Goal: Task Accomplishment & Management: Manage account settings

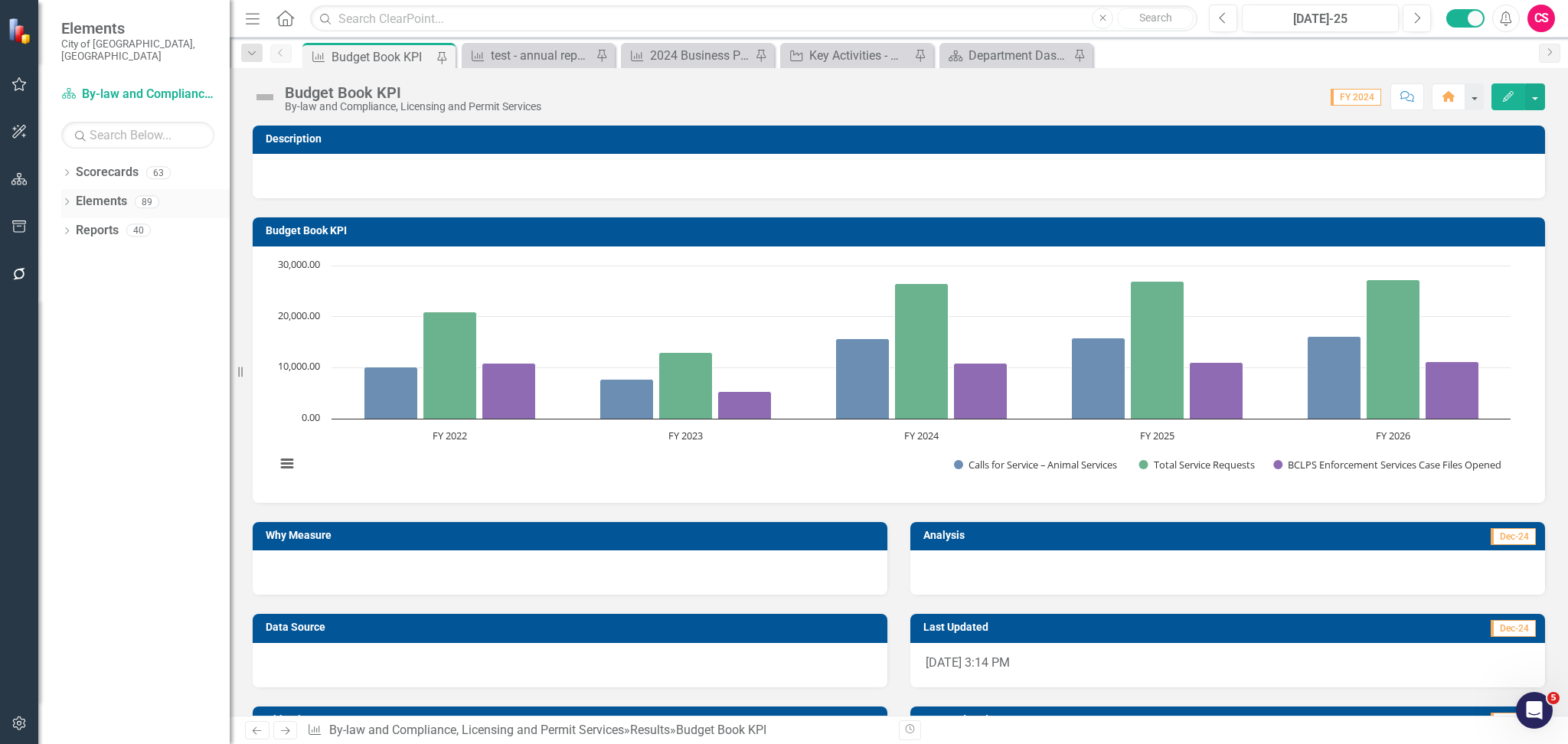
click at [66, 199] on icon "Dropdown" at bounding box center [66, 203] width 11 height 8
click at [149, 500] on div "Dropdown Scorecards 63 Dropdown 2022-2026 SPOT Scorecards Transportation and Mo…" at bounding box center [134, 451] width 191 height 584
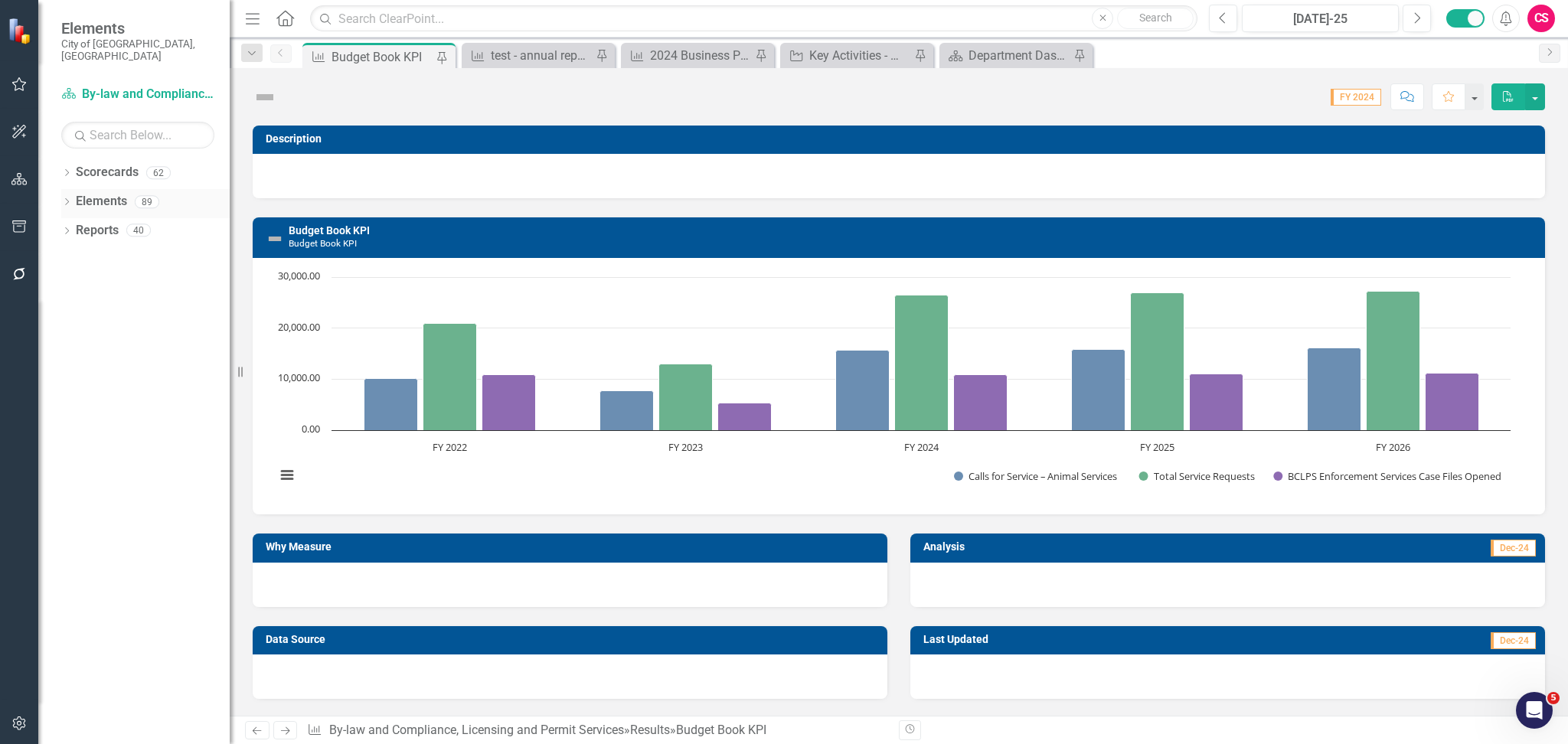
click at [62, 199] on icon "Dropdown" at bounding box center [66, 203] width 11 height 8
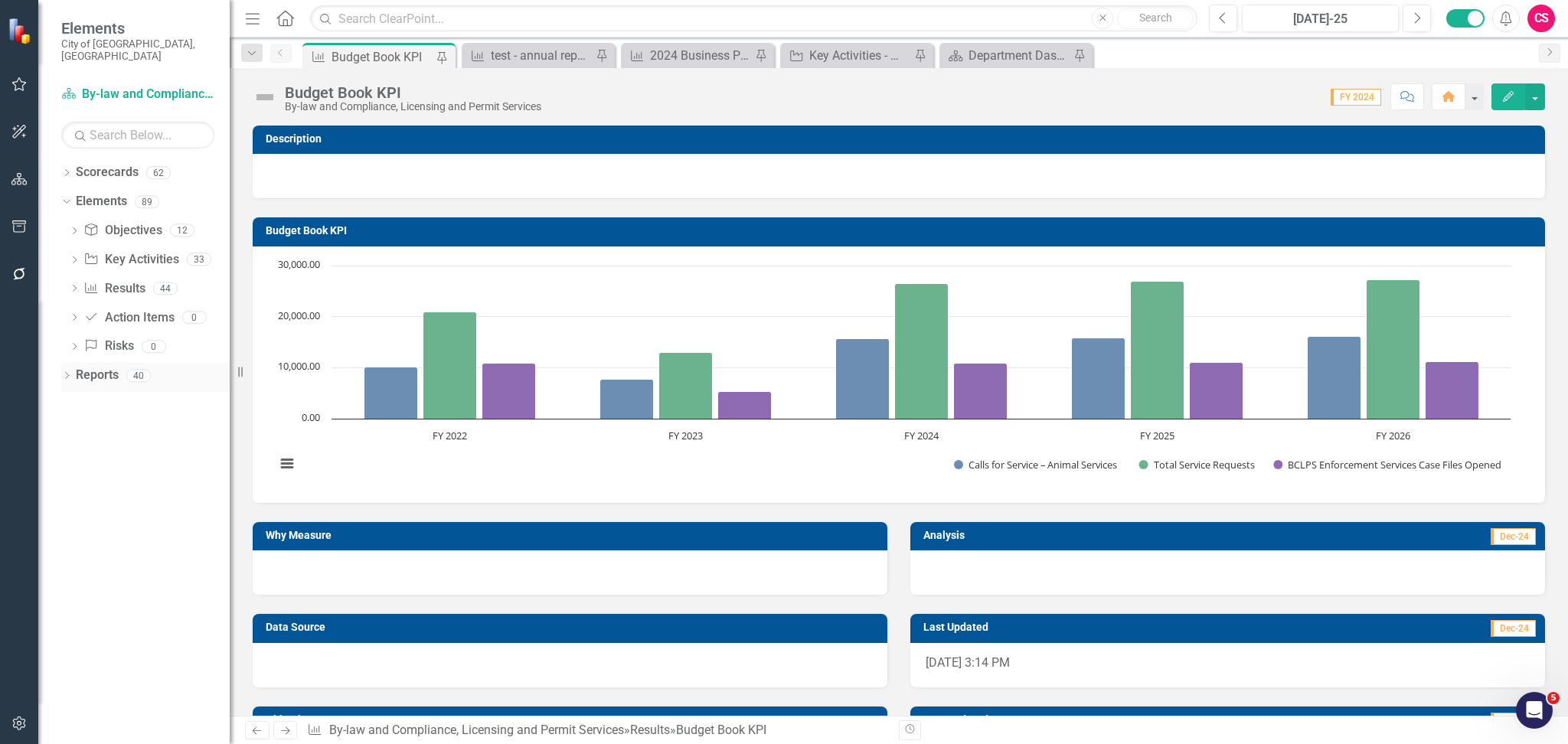
click at [67, 373] on icon "Dropdown" at bounding box center [66, 377] width 11 height 8
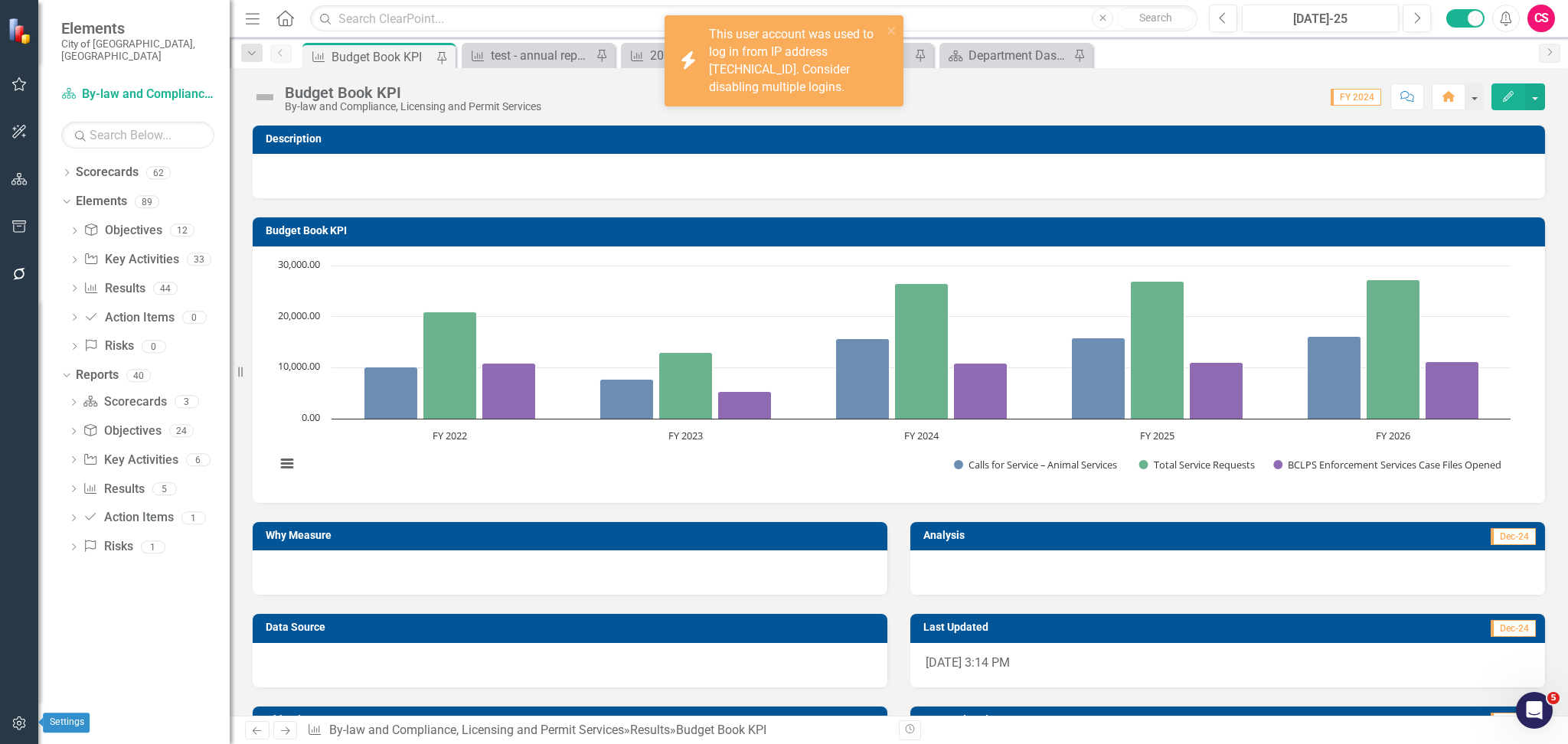
click at [9, 727] on button "button" at bounding box center [19, 724] width 35 height 32
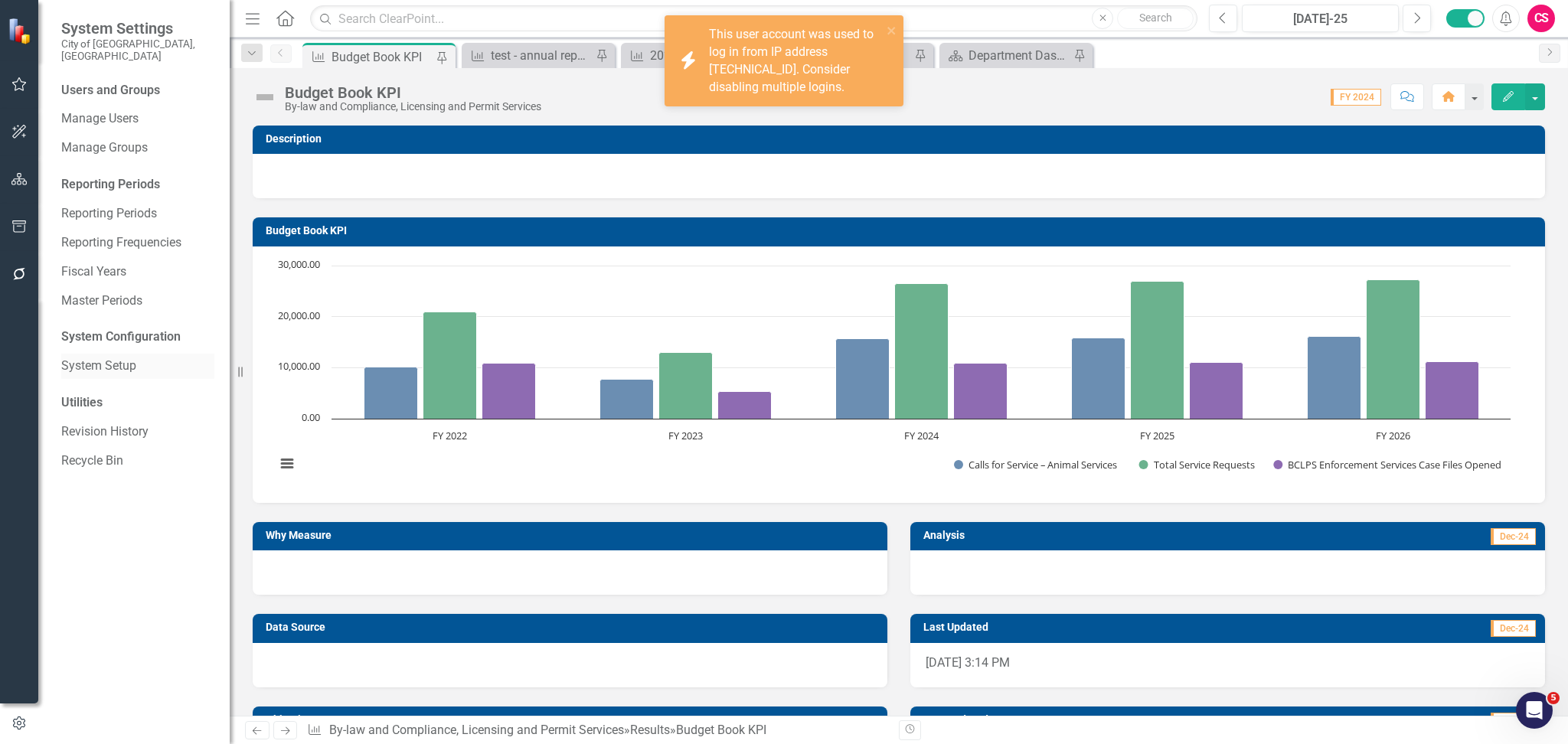
click at [120, 357] on link "System Setup" at bounding box center [137, 366] width 153 height 18
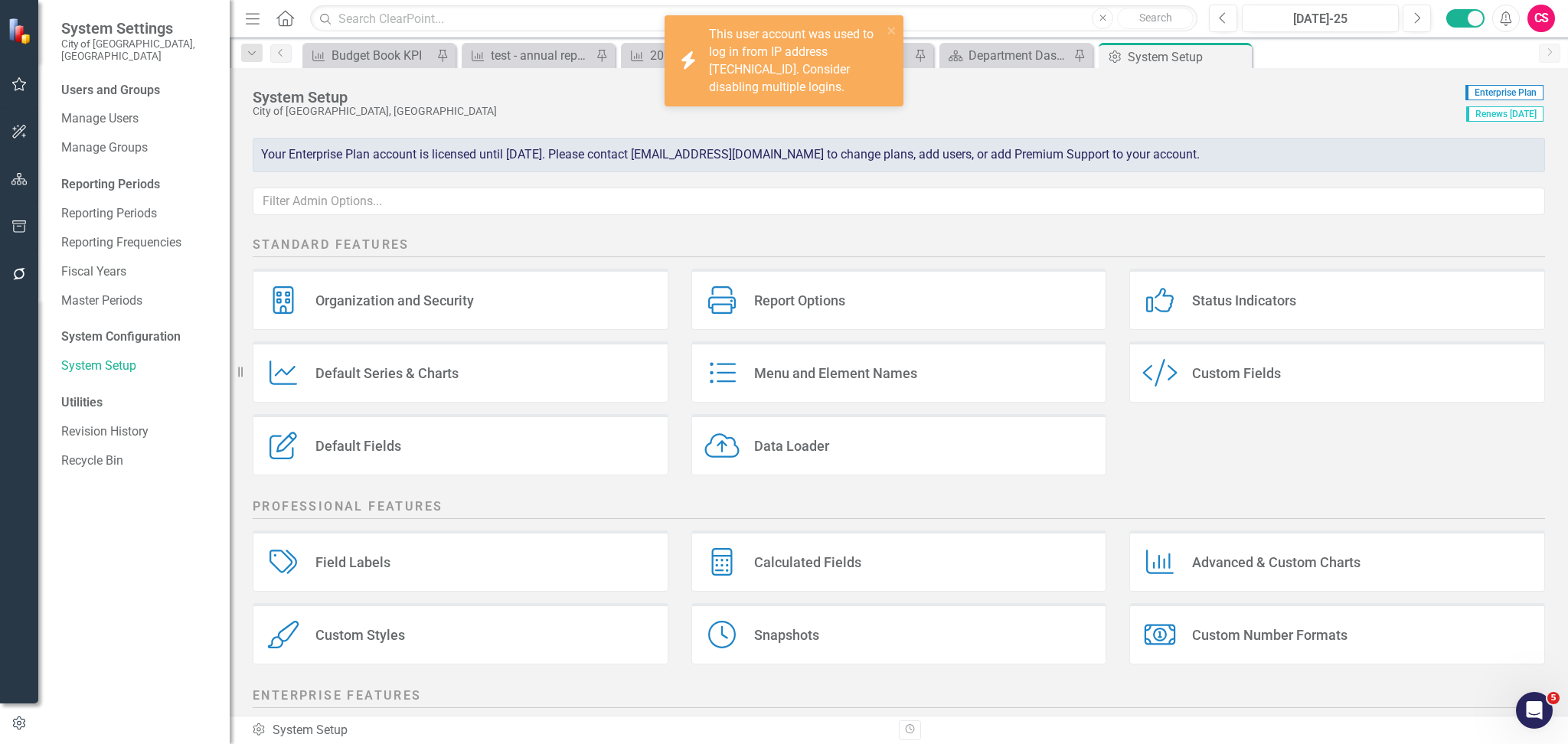
click at [758, 359] on div "Menu and Element Names Menu and Element Names" at bounding box center [899, 371] width 416 height 61
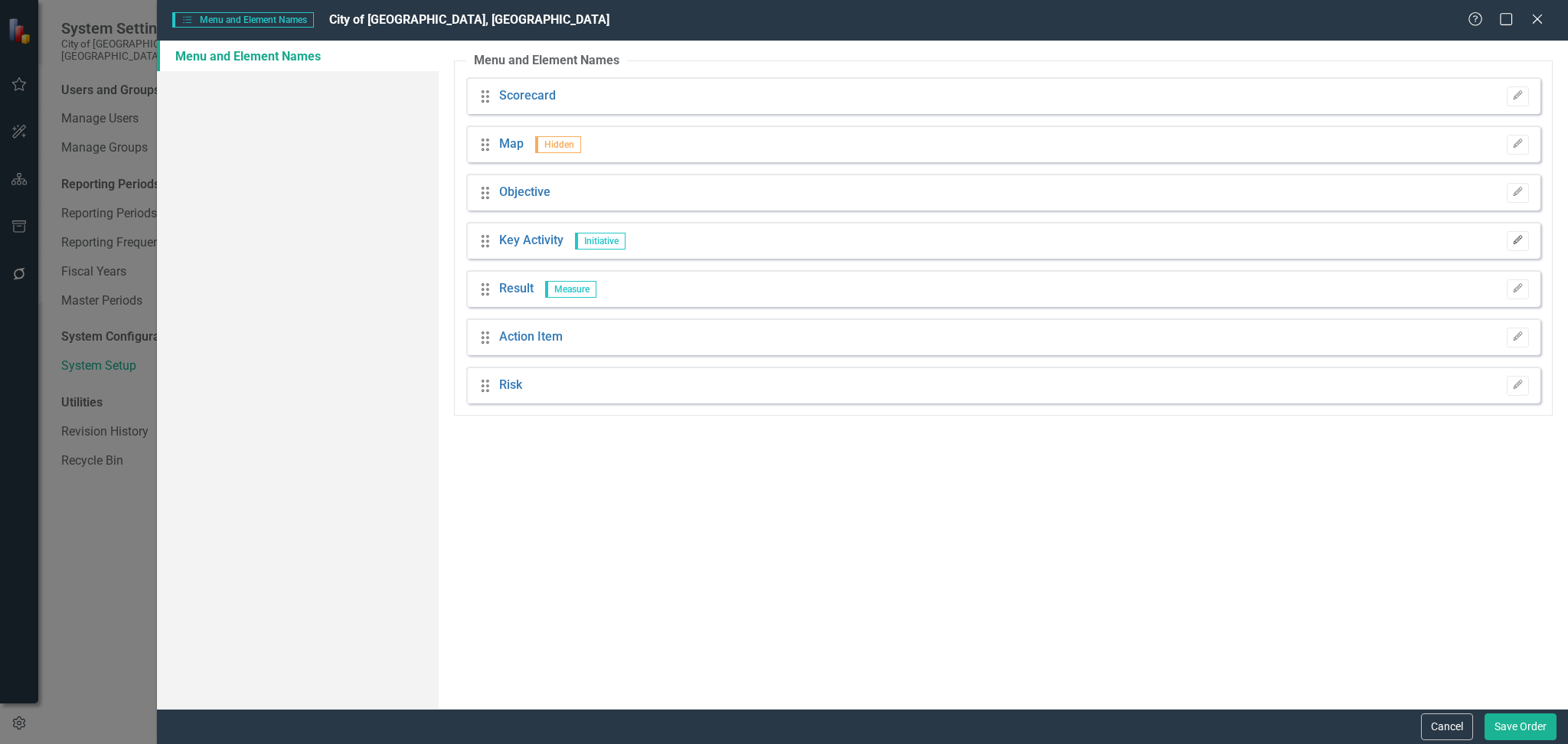
click at [1516, 244] on icon "Edit" at bounding box center [1518, 240] width 12 height 9
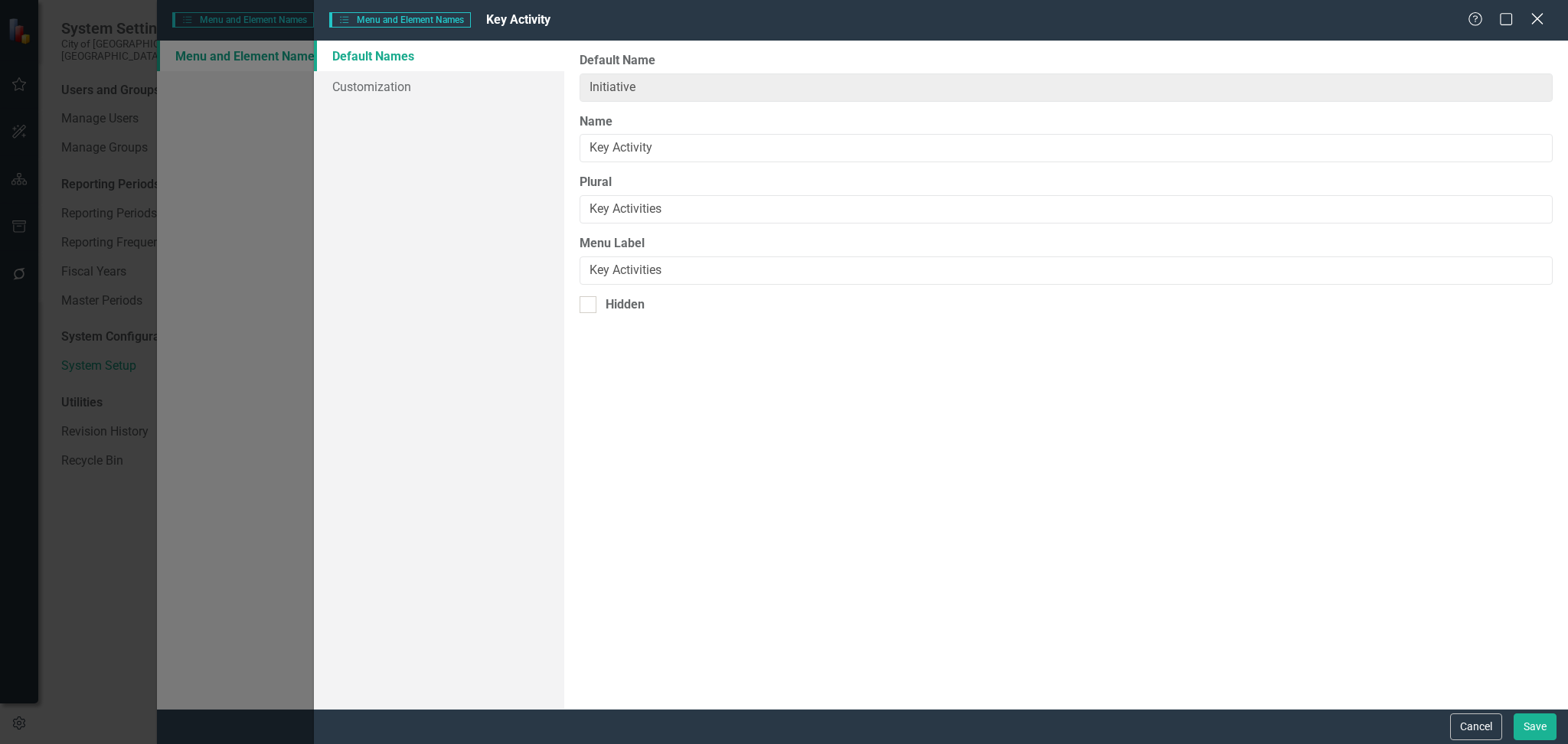
click at [1541, 19] on icon "Close" at bounding box center [1537, 19] width 19 height 15
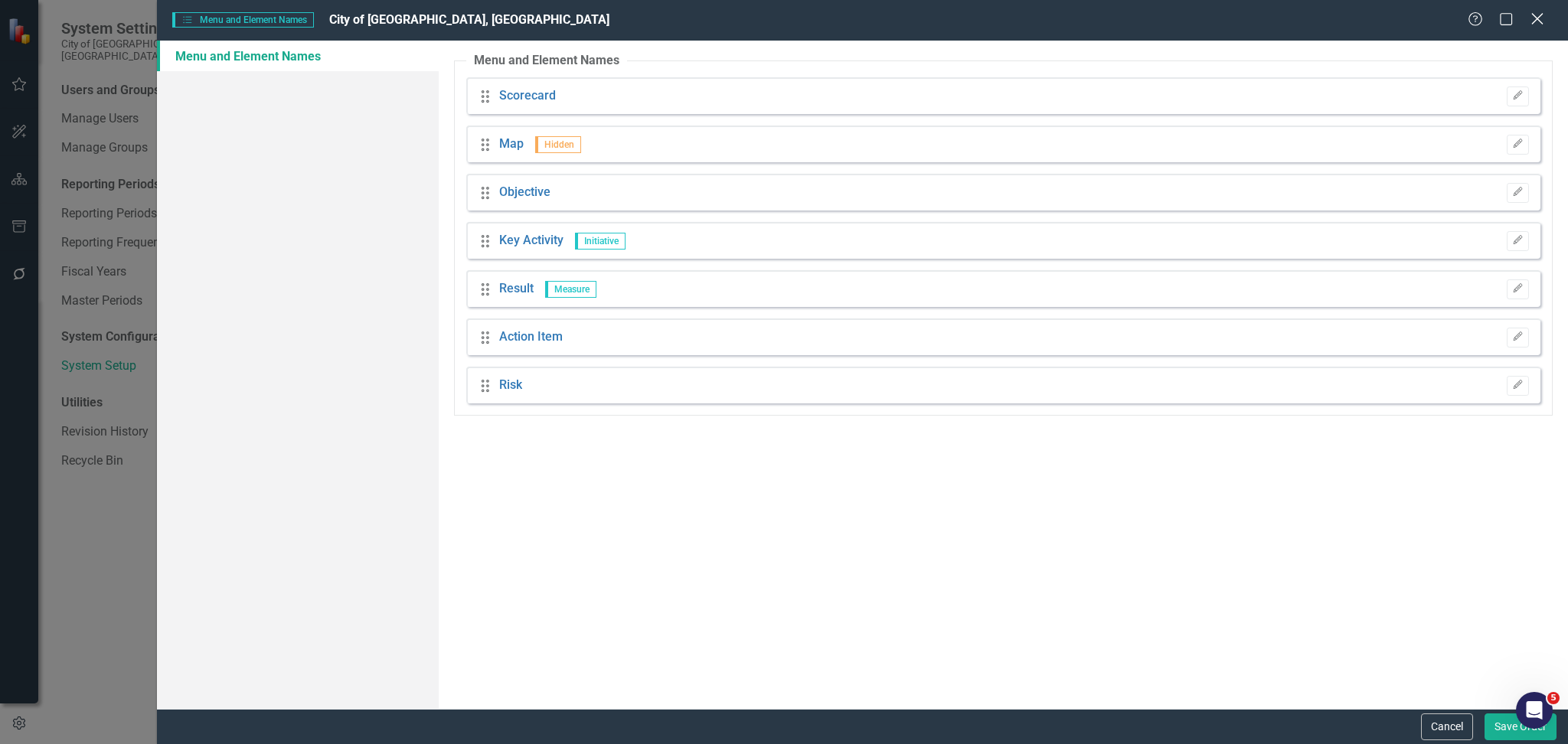
click at [1536, 23] on icon "Close" at bounding box center [1537, 19] width 19 height 15
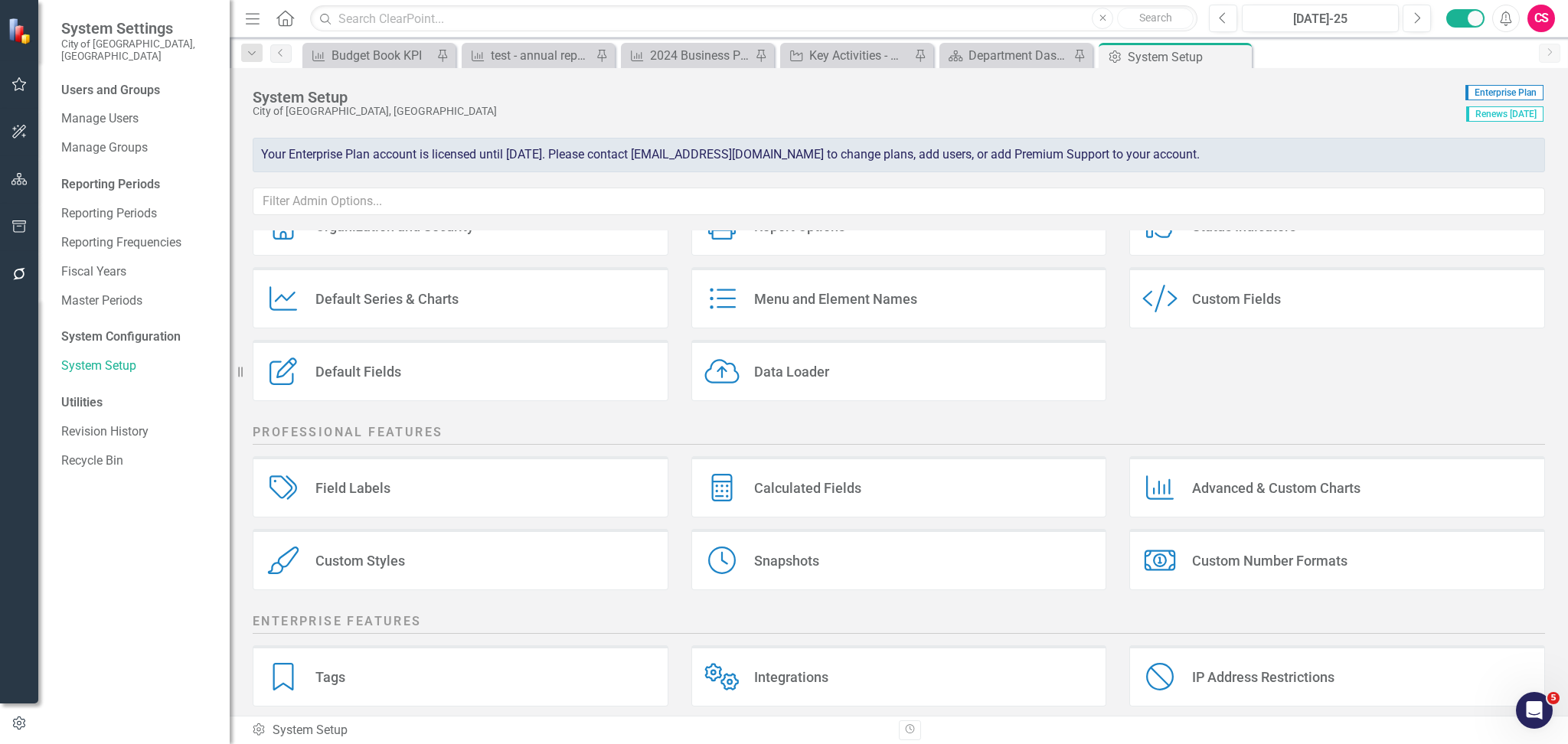
scroll to position [161, 0]
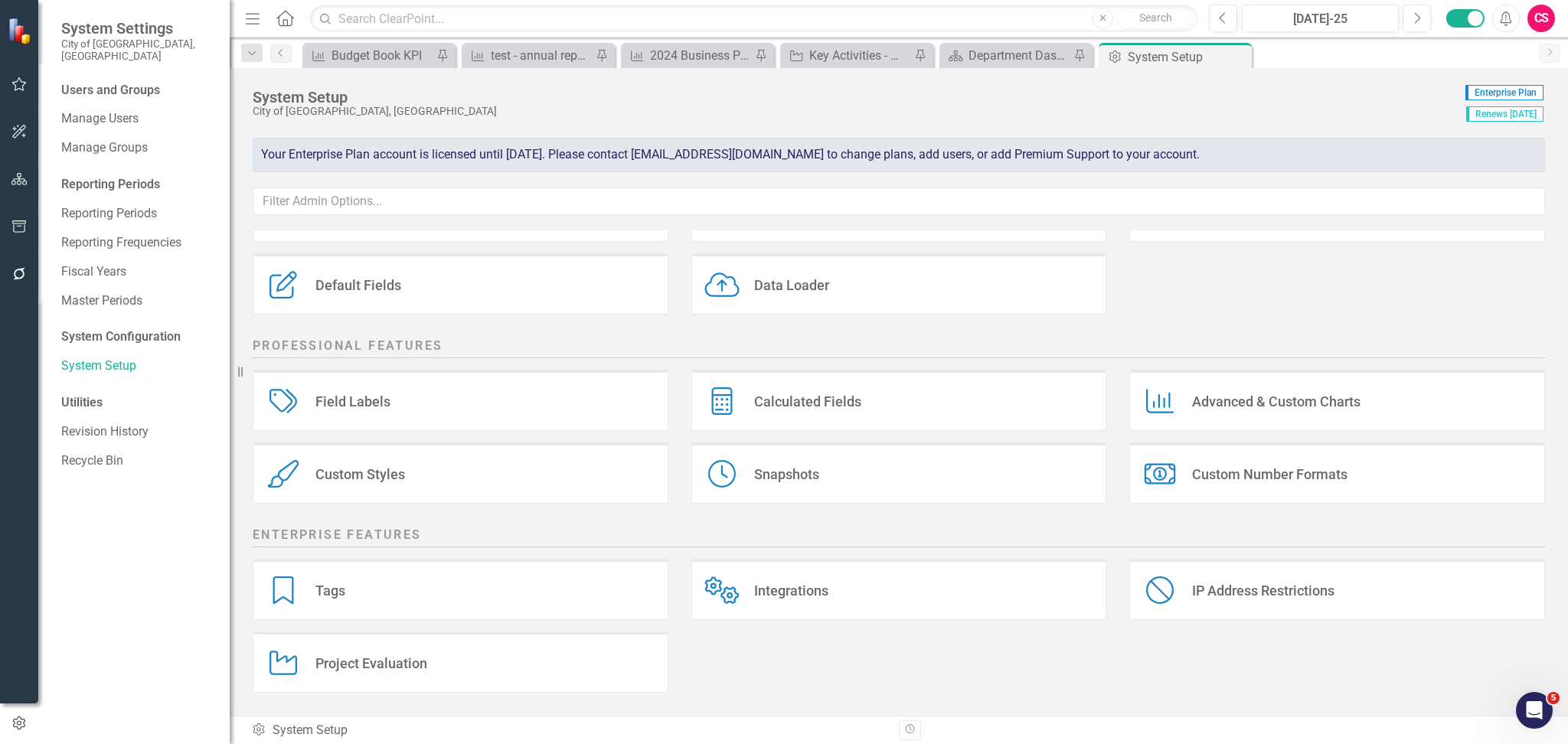
click at [509, 668] on div "Project Evaluation Project Evaluation" at bounding box center [460, 661] width 416 height 61
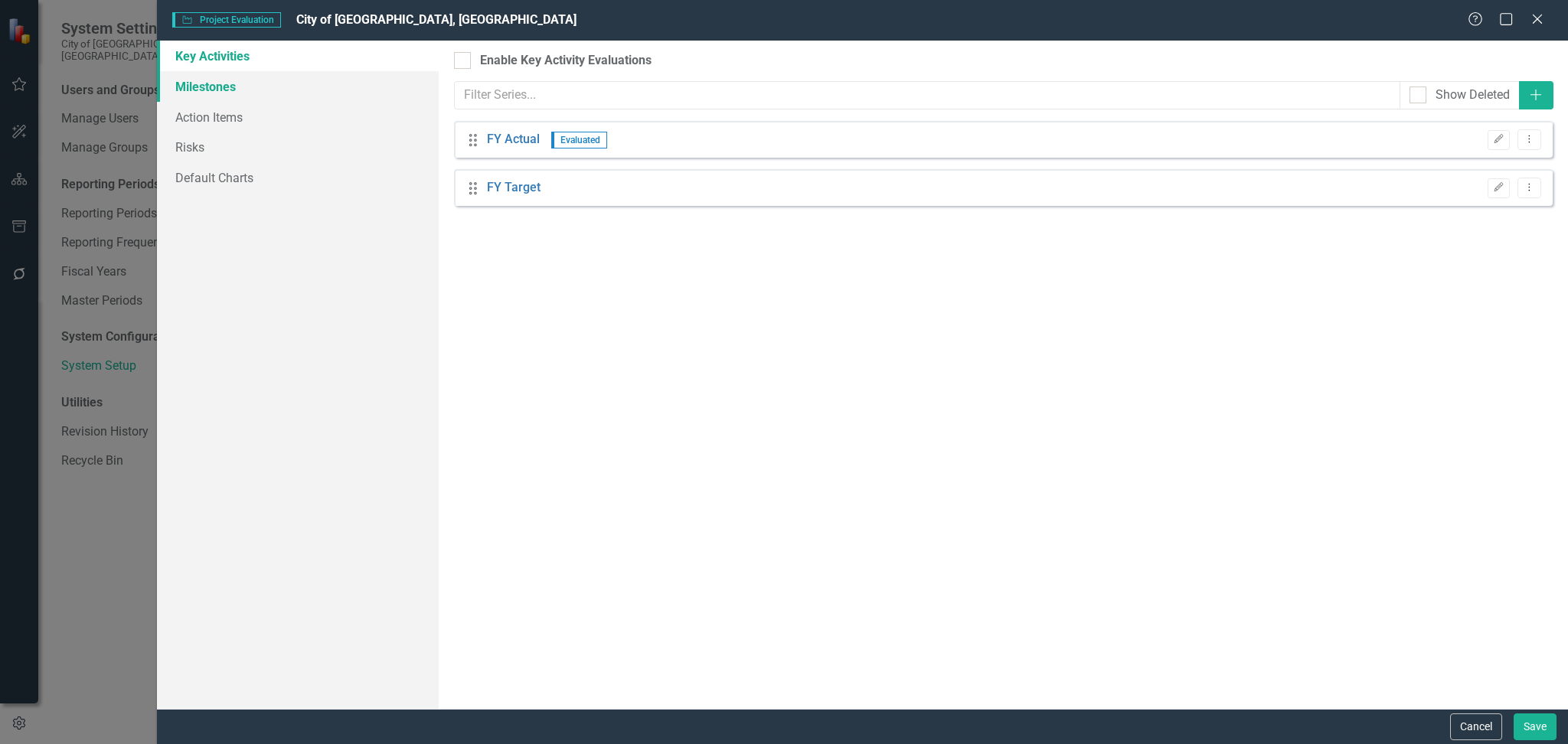
click at [351, 86] on link "Milestones" at bounding box center [298, 86] width 283 height 31
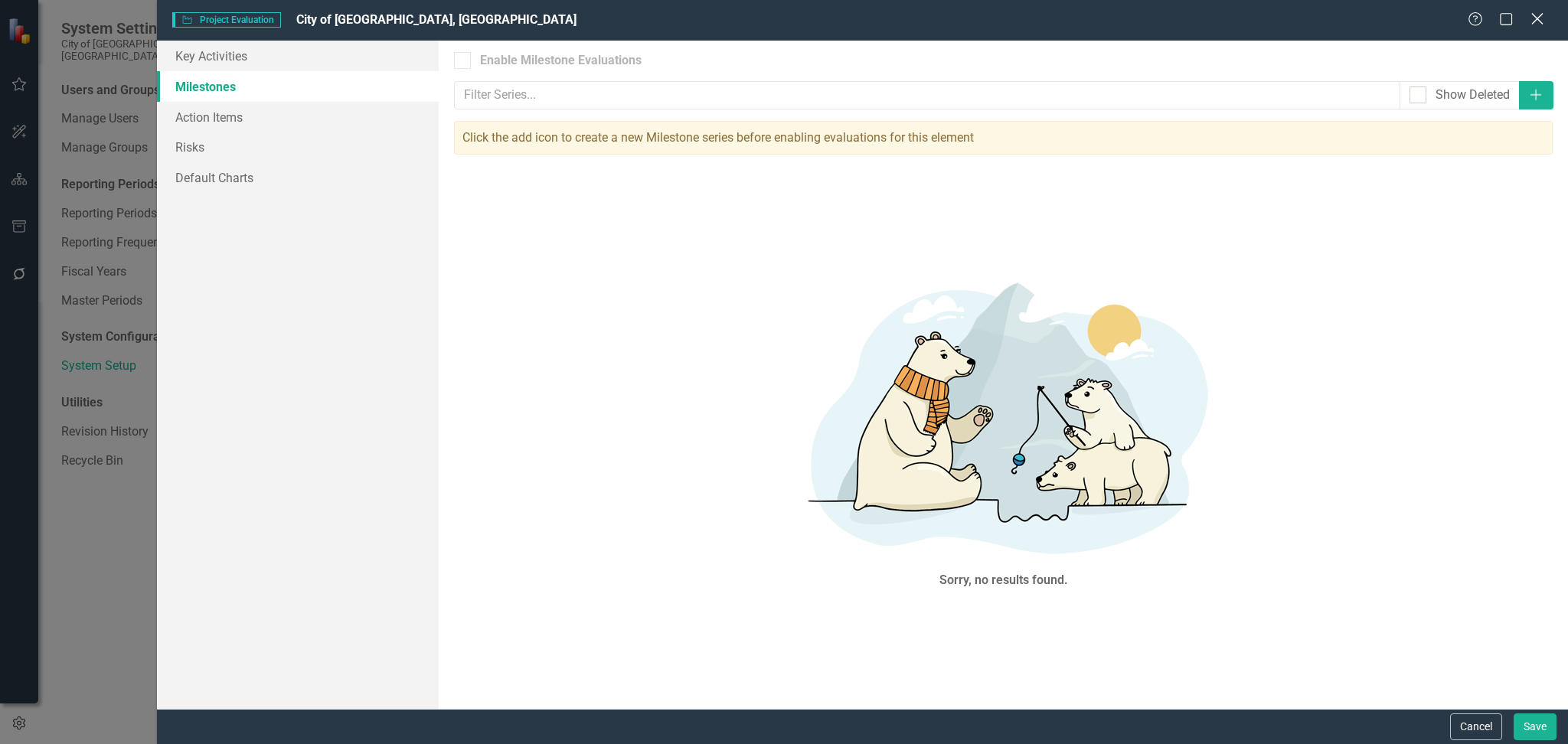
click at [1539, 18] on icon "Close" at bounding box center [1537, 19] width 19 height 15
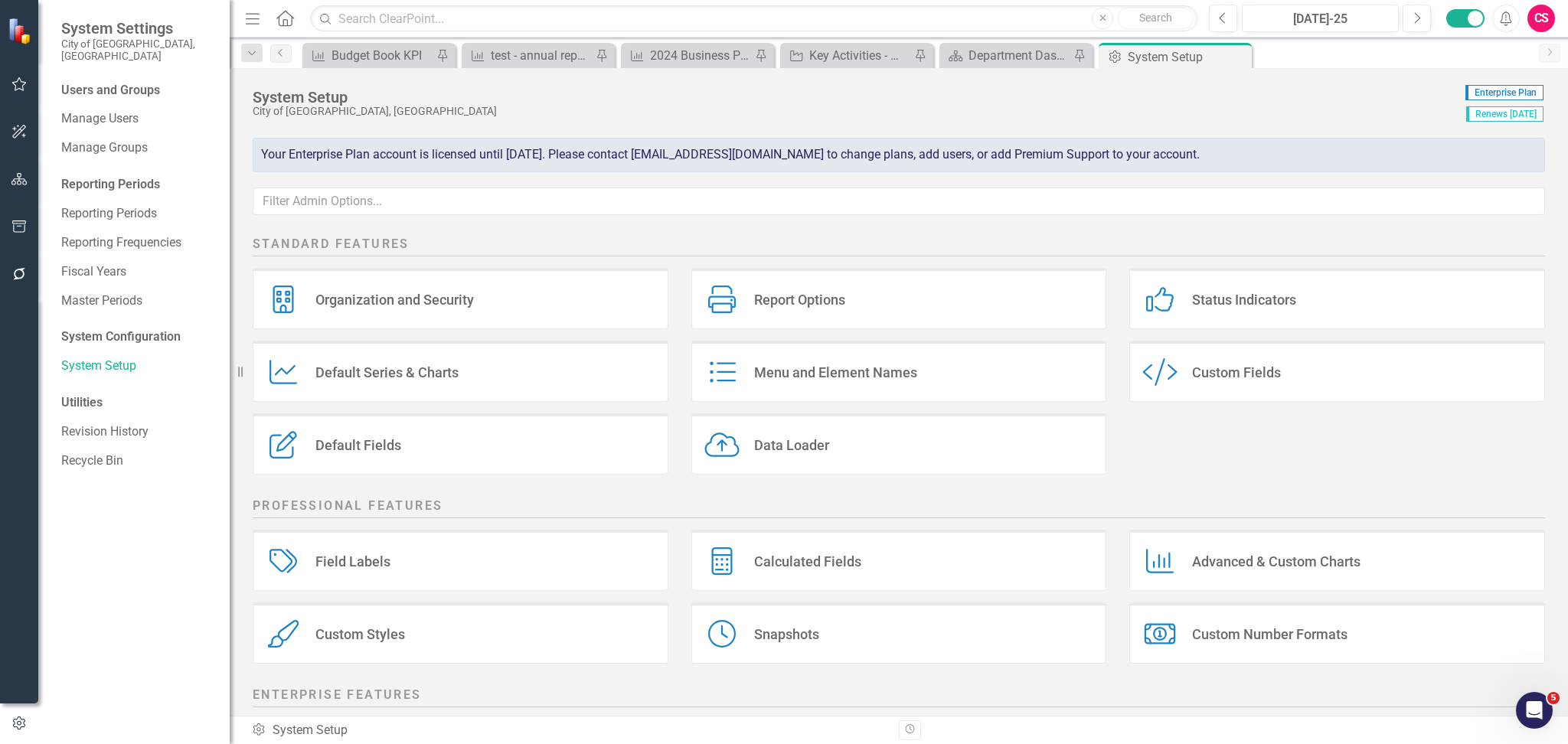
scroll to position [0, 0]
click at [406, 581] on div "Field Labels Field Labels" at bounding box center [460, 560] width 416 height 61
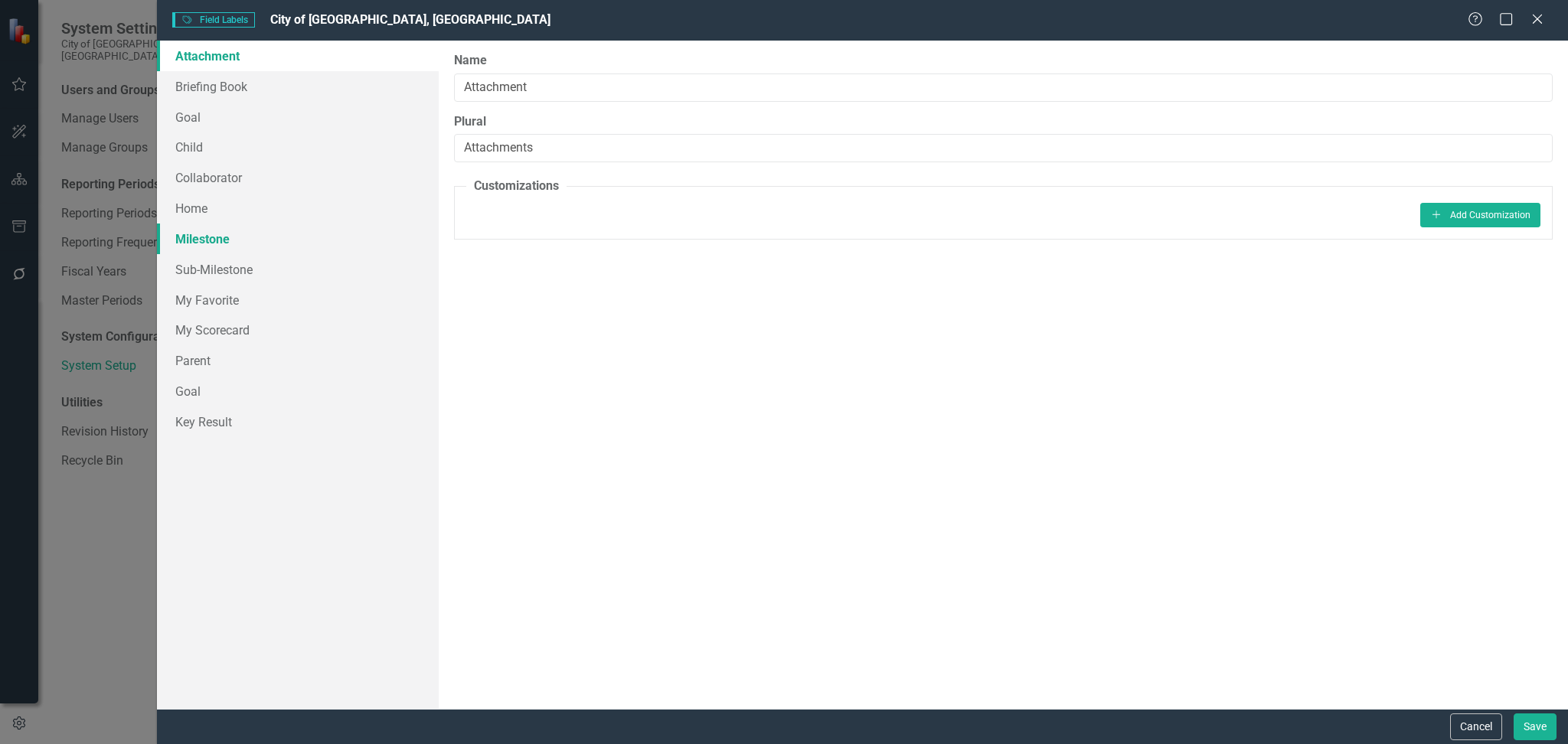
click at [270, 248] on link "Milestone" at bounding box center [298, 239] width 283 height 31
click at [1542, 23] on icon "Close" at bounding box center [1537, 19] width 19 height 15
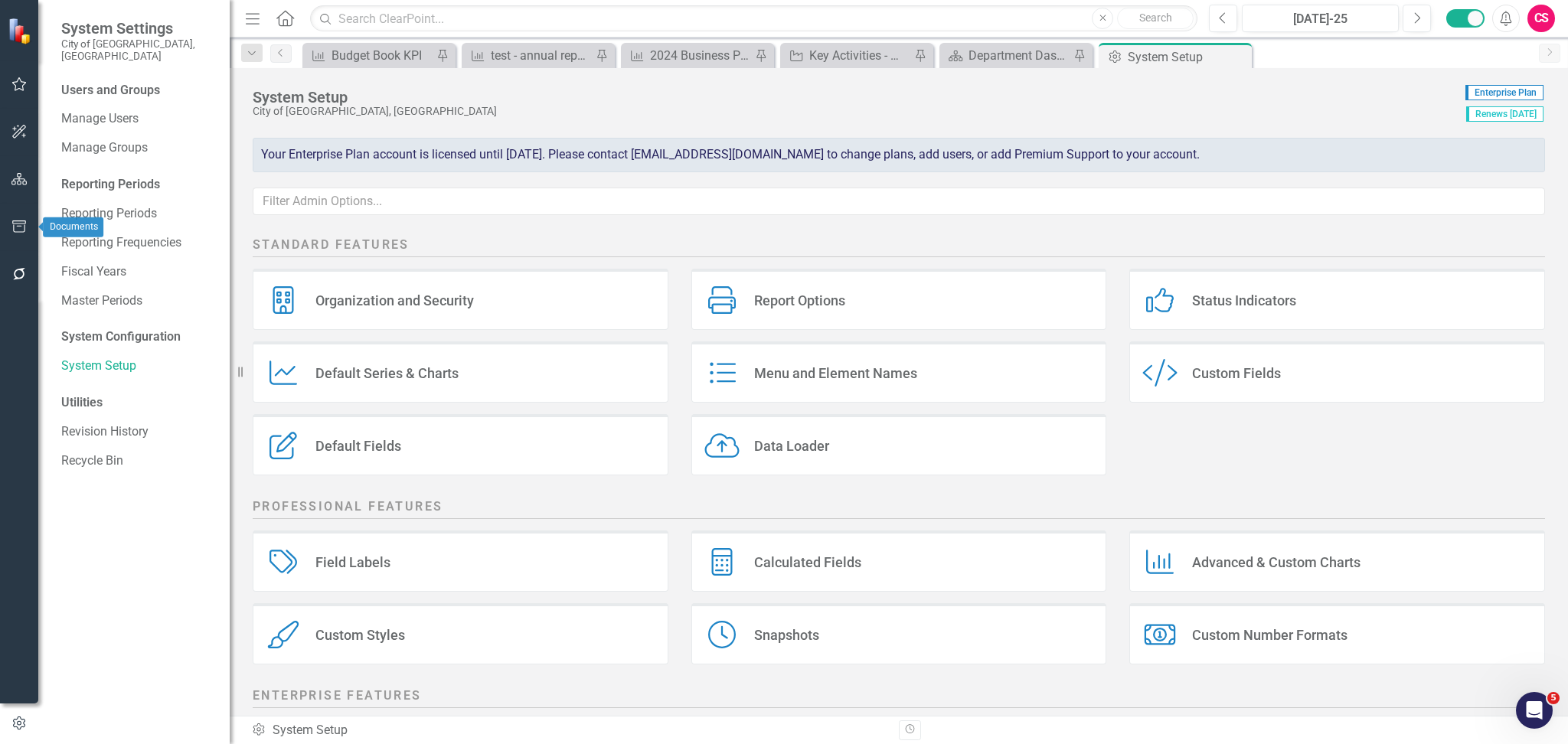
click at [17, 187] on button "button" at bounding box center [19, 180] width 35 height 32
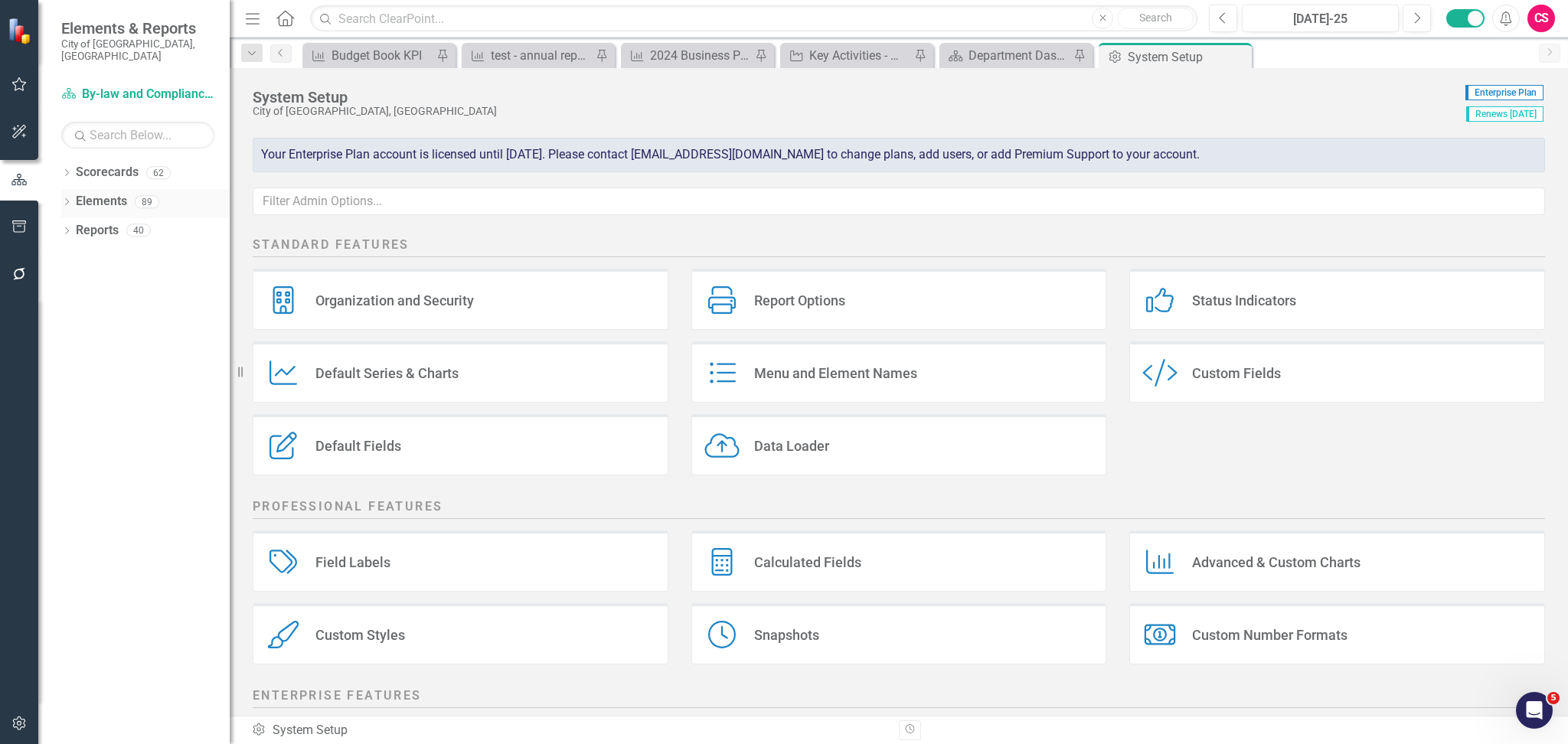
click at [62, 199] on icon "Dropdown" at bounding box center [66, 203] width 11 height 8
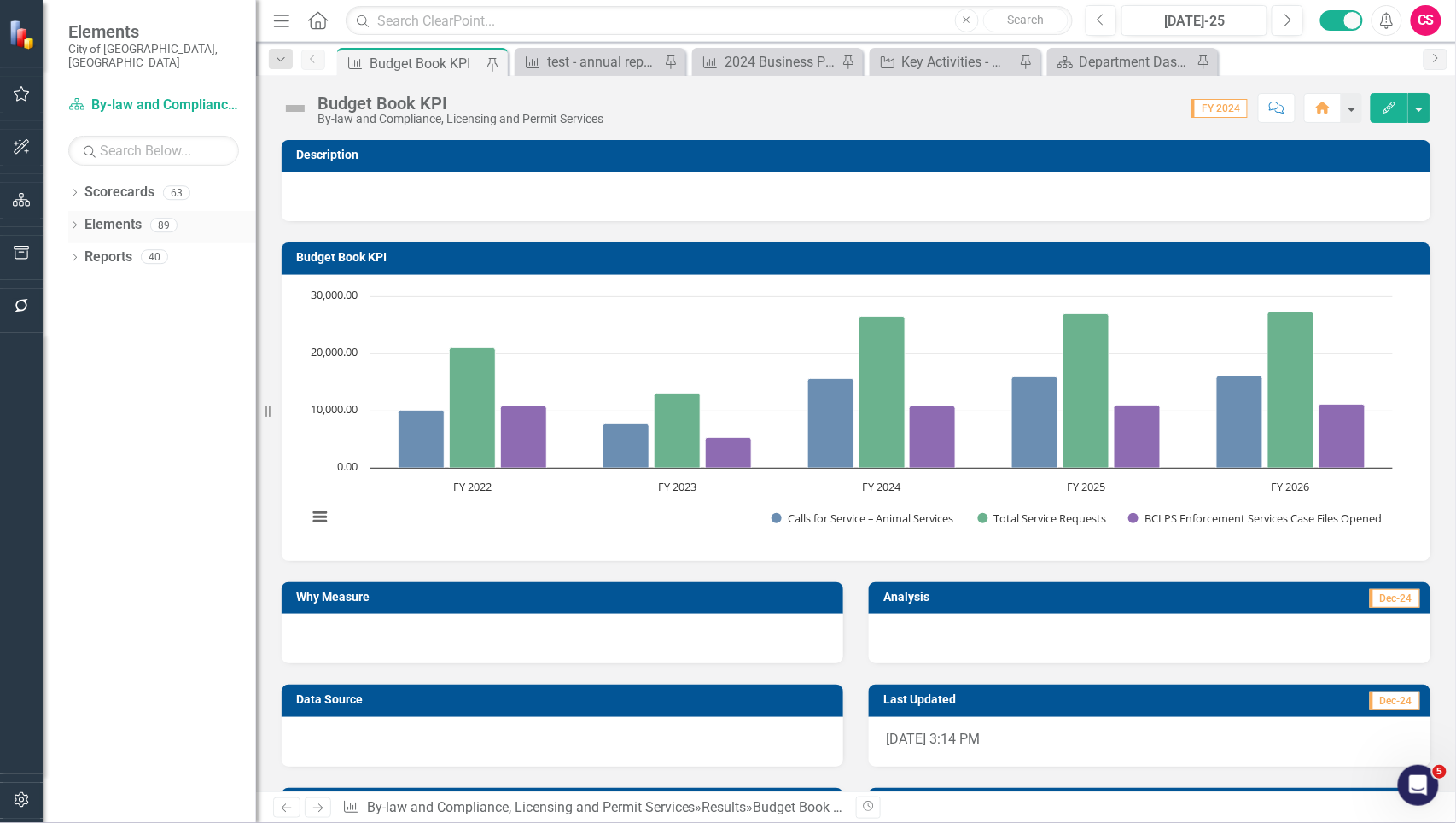
click at [72, 220] on div "Dropdown" at bounding box center [74, 227] width 12 height 15
click at [71, 480] on icon "Dropdown" at bounding box center [74, 485] width 12 height 9
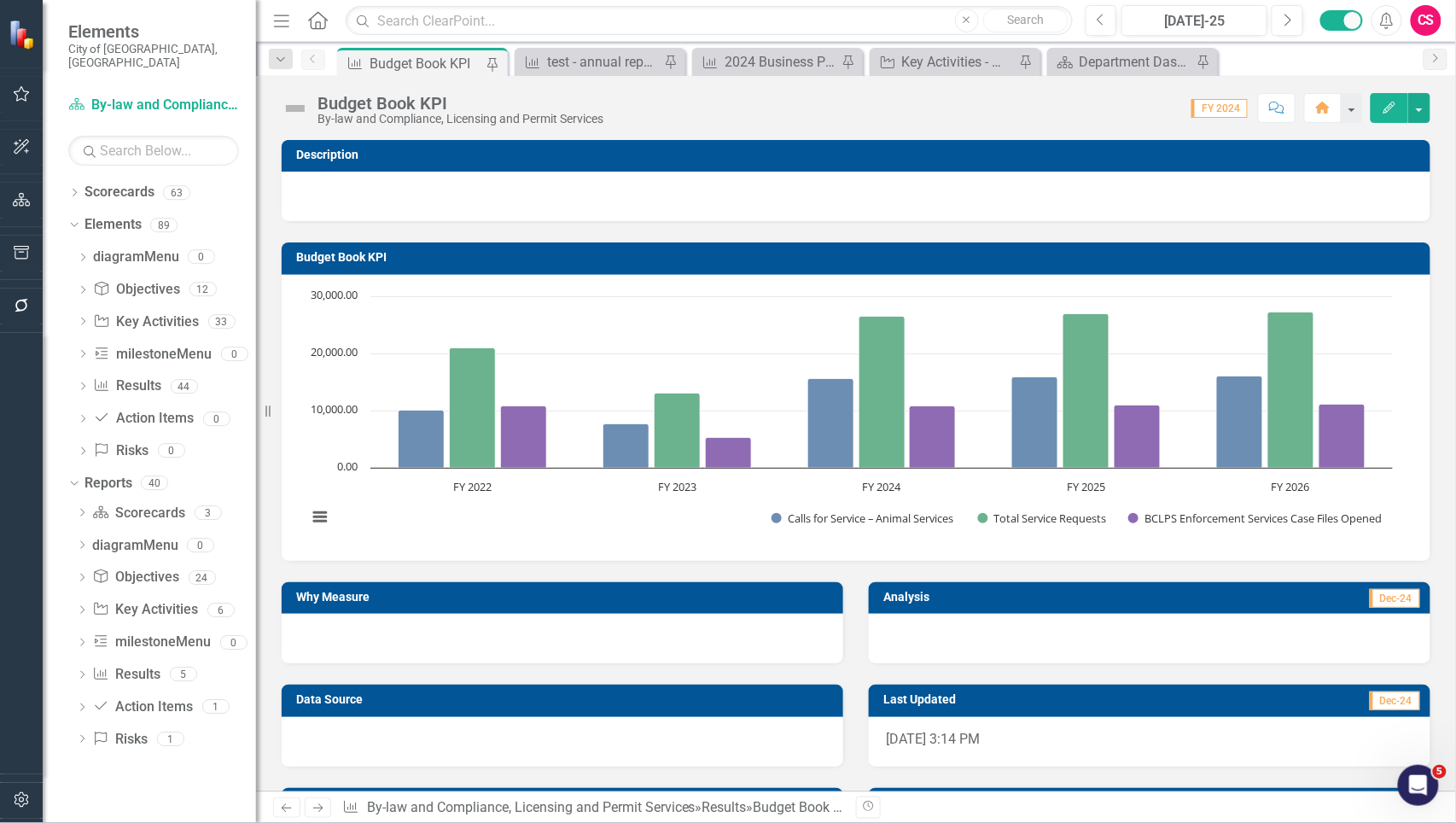
click at [1427, 28] on div "CS" at bounding box center [1426, 21] width 31 height 31
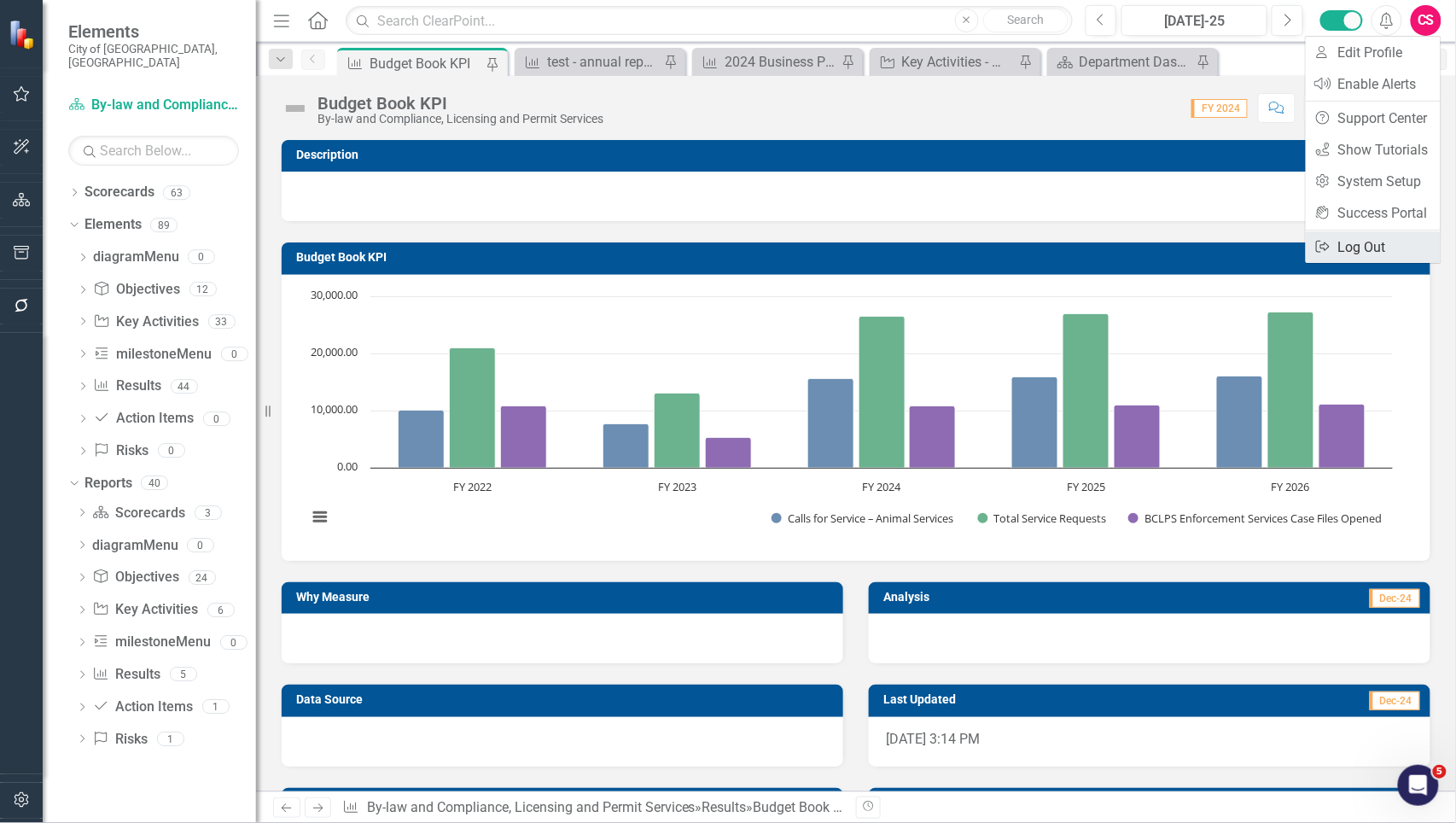
click at [1342, 248] on link "Logout Log Out" at bounding box center [1373, 247] width 135 height 32
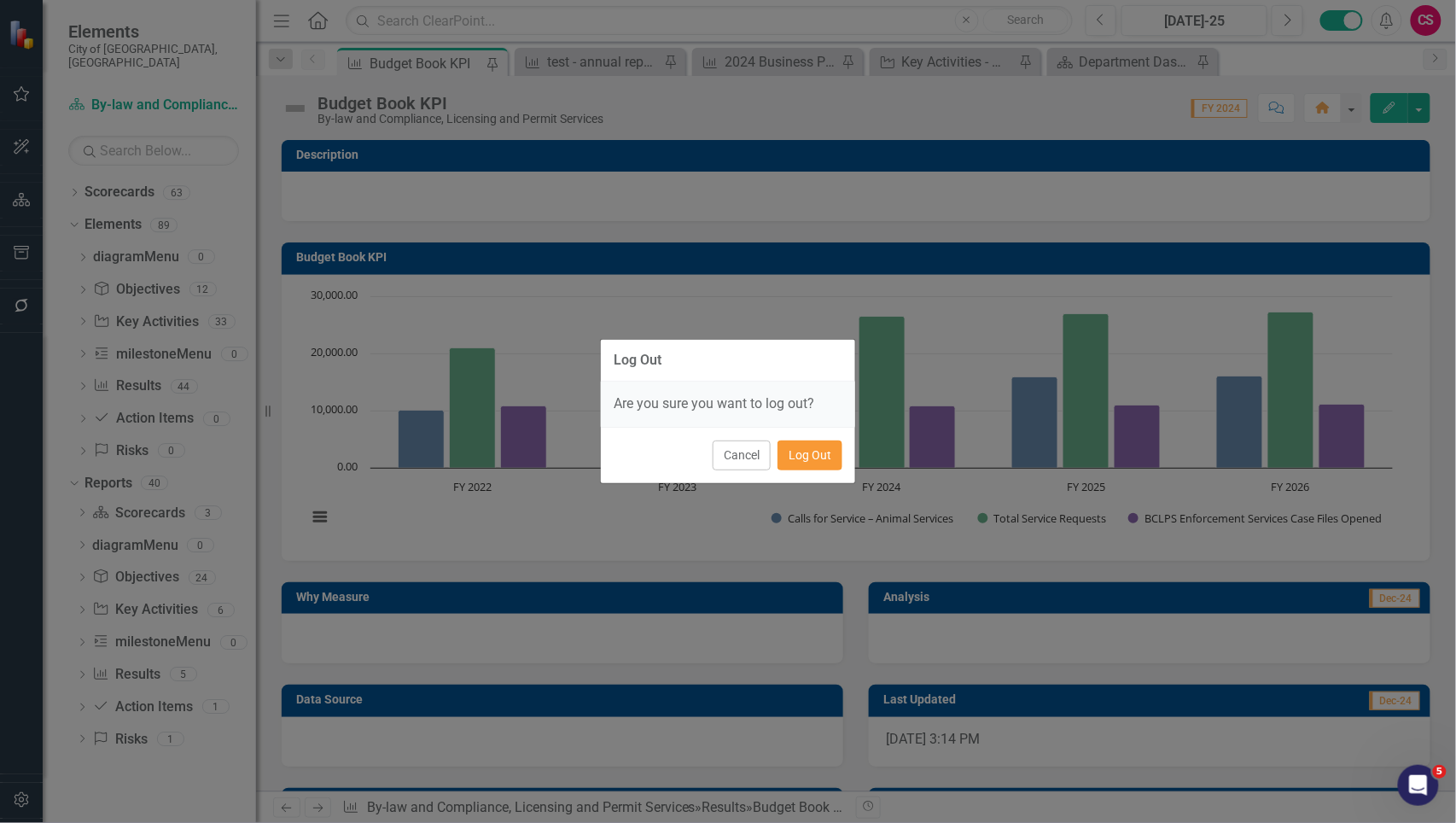
click at [830, 449] on button "Log Out" at bounding box center [810, 455] width 65 height 30
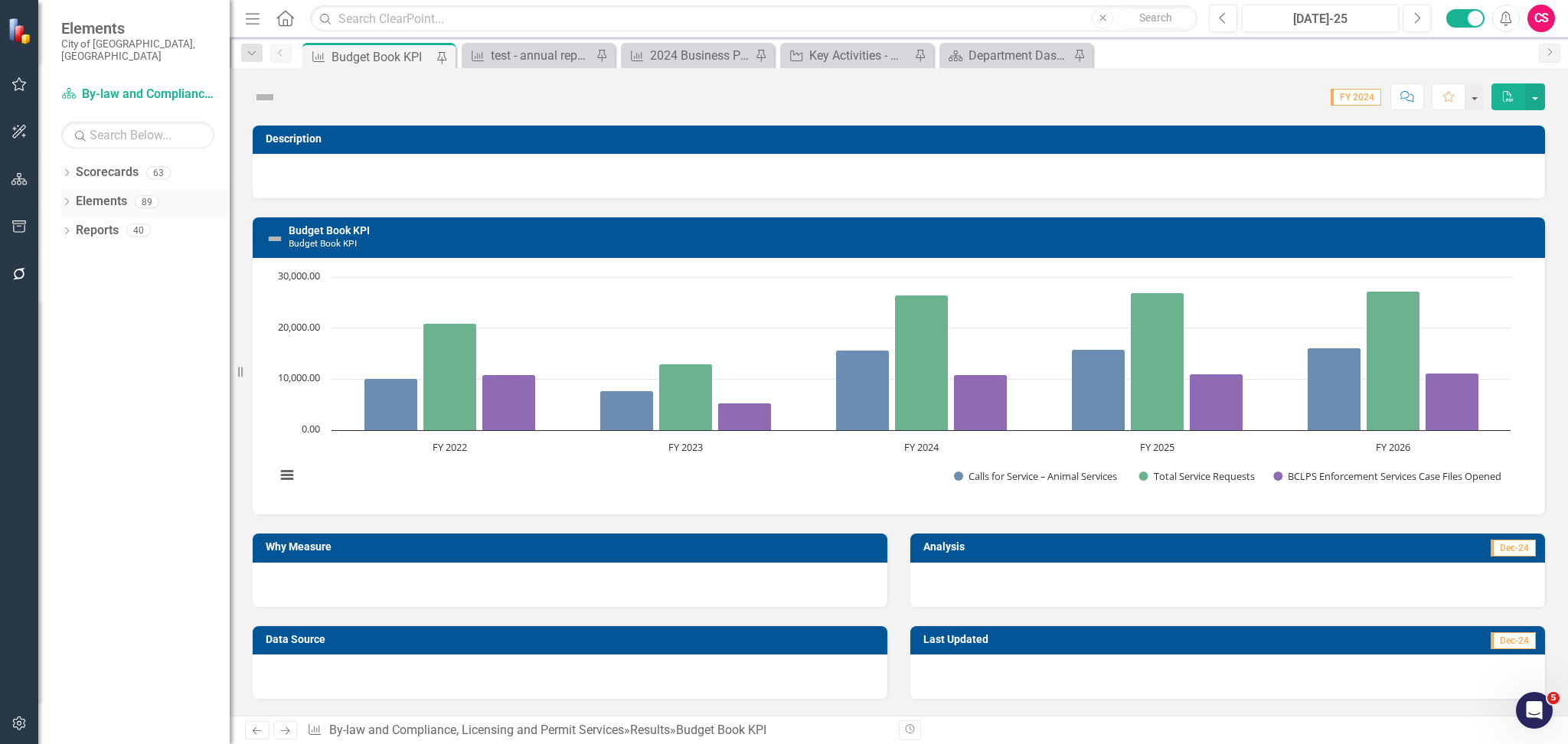
click at [66, 199] on icon "Dropdown" at bounding box center [66, 203] width 11 height 8
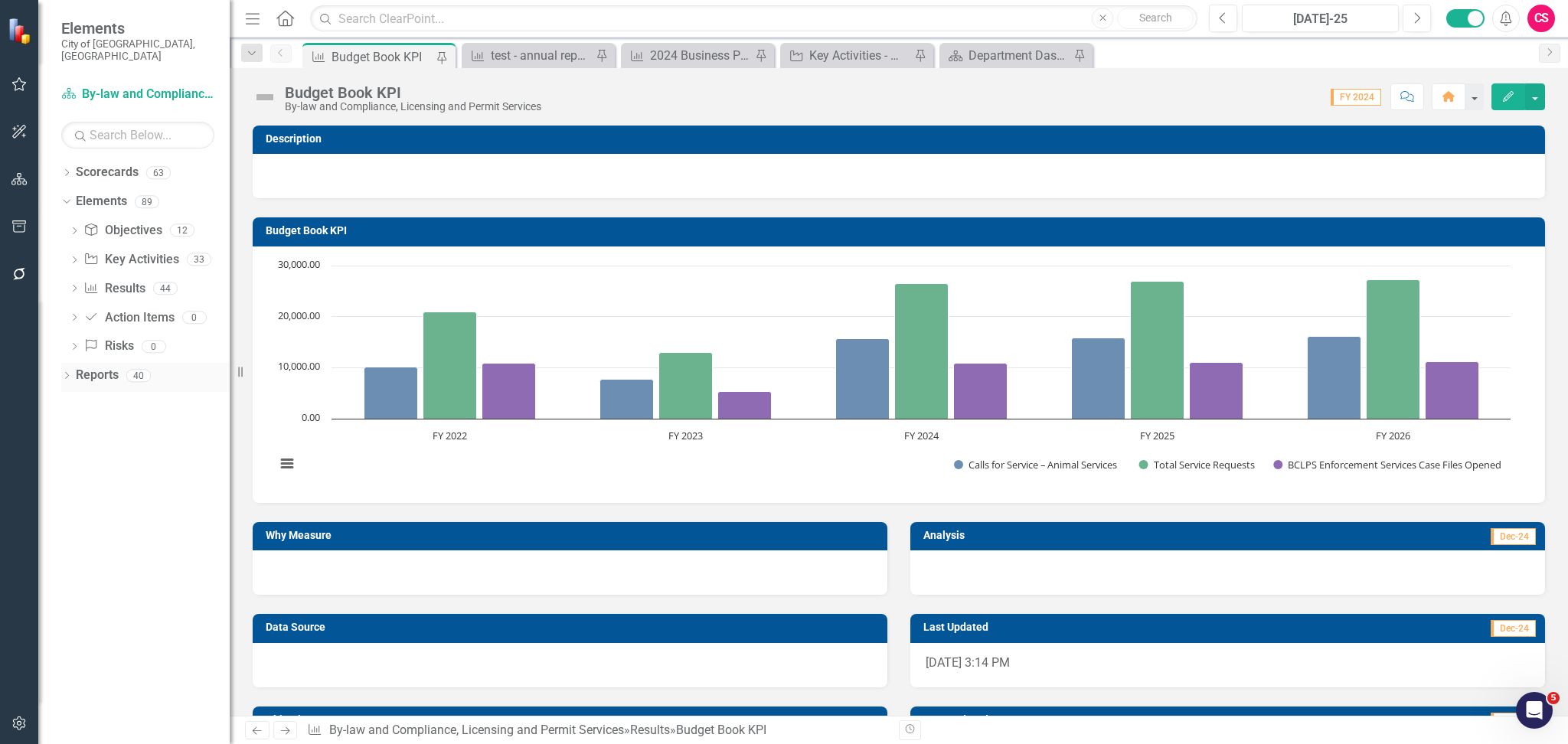
click at [64, 371] on div "Dropdown" at bounding box center [66, 377] width 11 height 13
